Goal: Find specific page/section: Find specific page/section

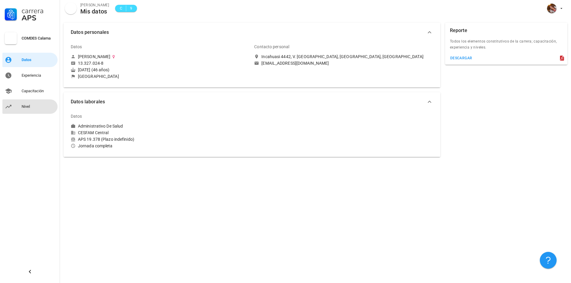
click at [19, 106] on link "Nivel" at bounding box center [29, 107] width 55 height 14
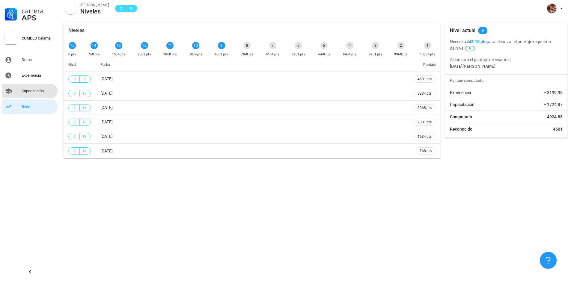
click at [29, 88] on div "Capacitación" at bounding box center [39, 91] width 34 height 10
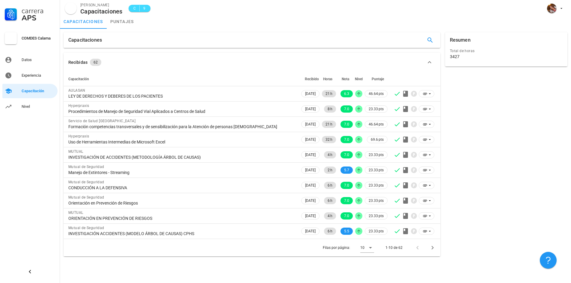
click at [142, 61] on div "Recibidas 62" at bounding box center [248, 62] width 360 height 7
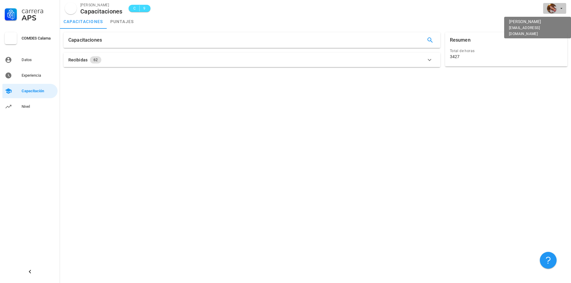
click at [559, 7] on icon "button" at bounding box center [561, 8] width 5 height 5
